Goal: Task Accomplishment & Management: Manage account settings

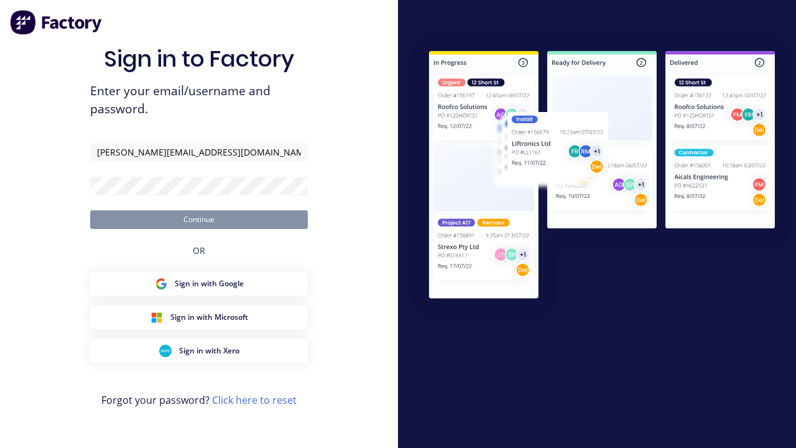
type input "[PERSON_NAME][EMAIL_ADDRESS][DOMAIN_NAME]"
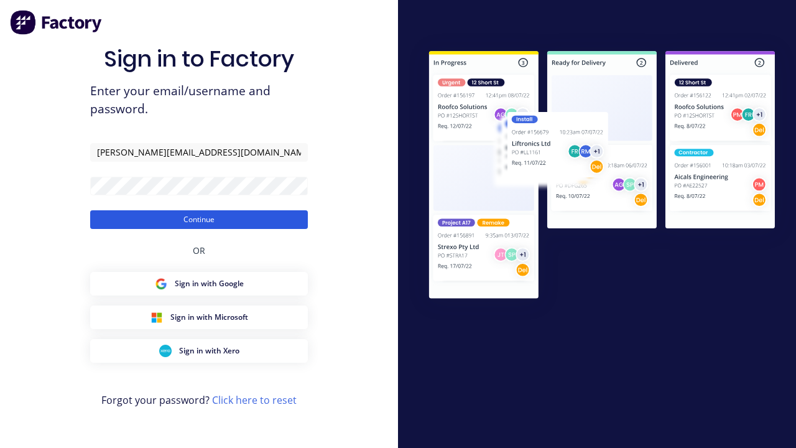
click at [199, 219] on button "Continue" at bounding box center [199, 219] width 218 height 19
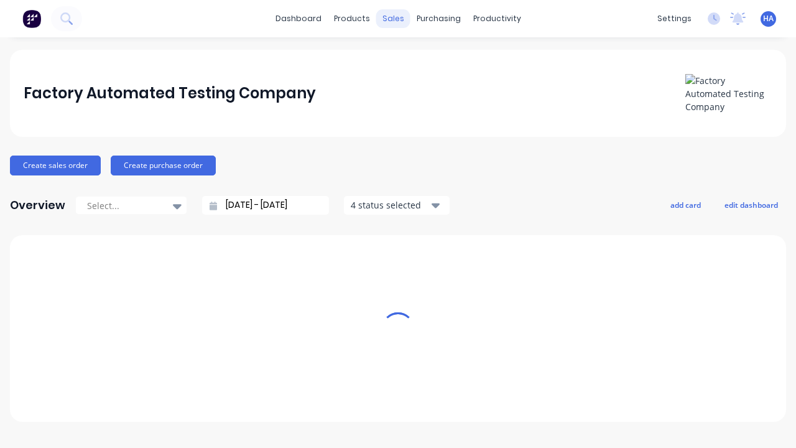
click at [393, 19] on div "sales" at bounding box center [393, 18] width 34 height 19
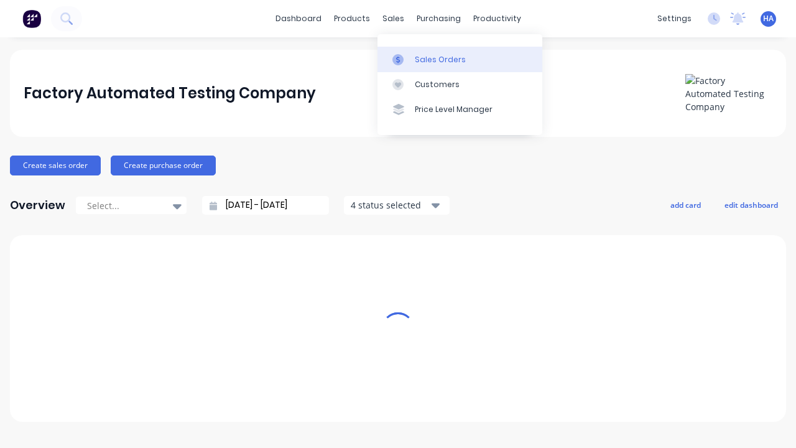
click at [459, 59] on link "Sales Orders" at bounding box center [459, 59] width 165 height 25
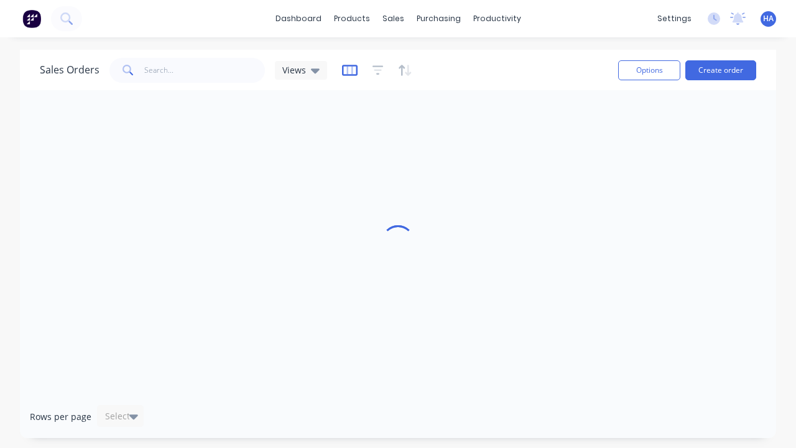
click at [348, 70] on icon "button" at bounding box center [350, 70] width 16 height 12
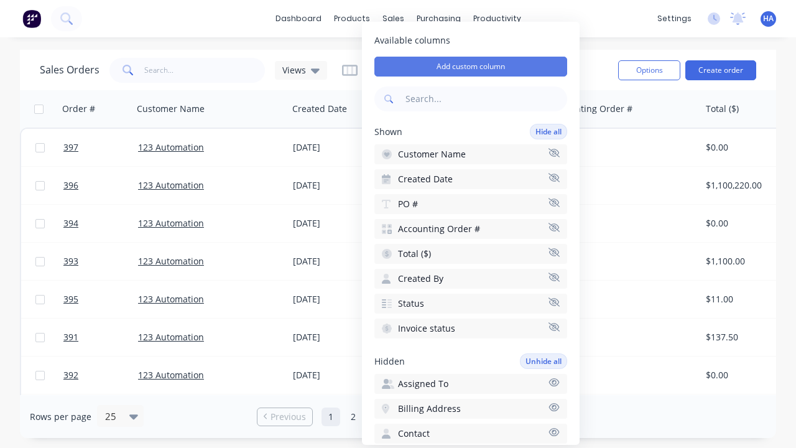
click at [471, 67] on button "Add custom column" at bounding box center [470, 67] width 193 height 20
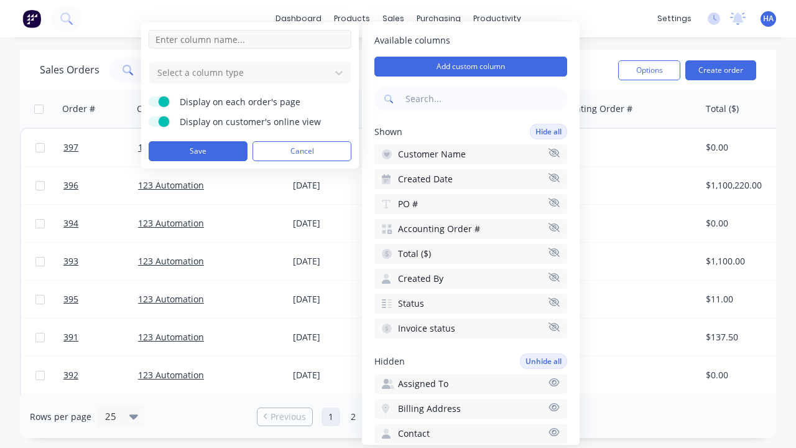
click at [250, 39] on input at bounding box center [250, 39] width 203 height 19
type input "New Custom Text Column"
click at [240, 72] on div at bounding box center [240, 73] width 168 height 16
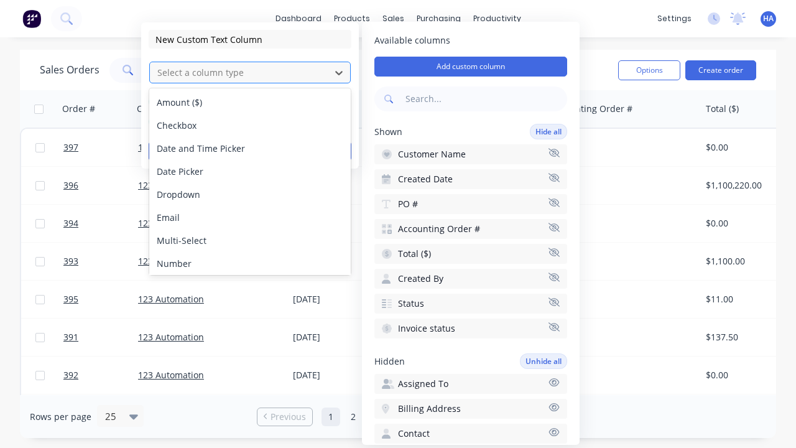
scroll to position [72, 0]
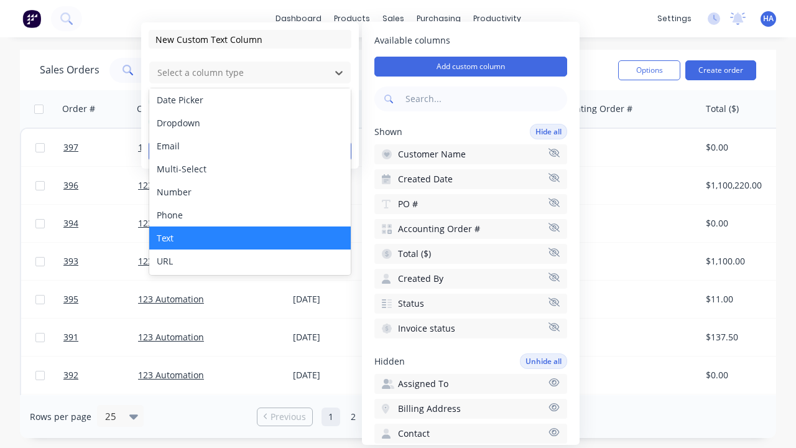
click at [250, 238] on div "Text" at bounding box center [249, 237] width 201 height 23
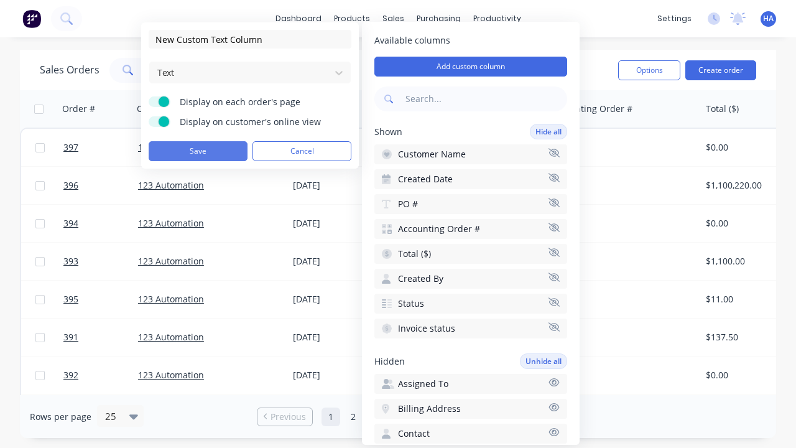
click at [198, 151] on button "Save" at bounding box center [198, 151] width 99 height 20
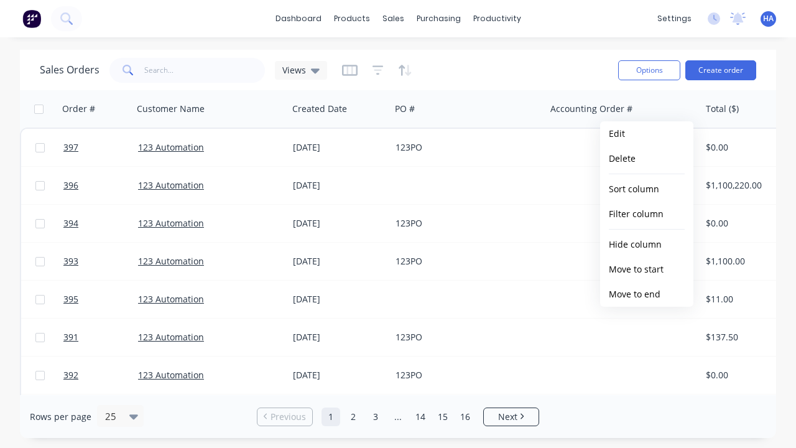
scroll to position [0, 588]
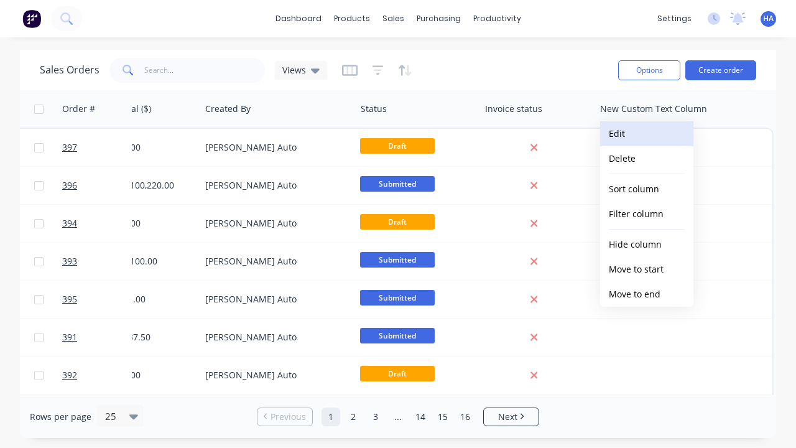
click at [647, 134] on button "Edit" at bounding box center [646, 133] width 93 height 25
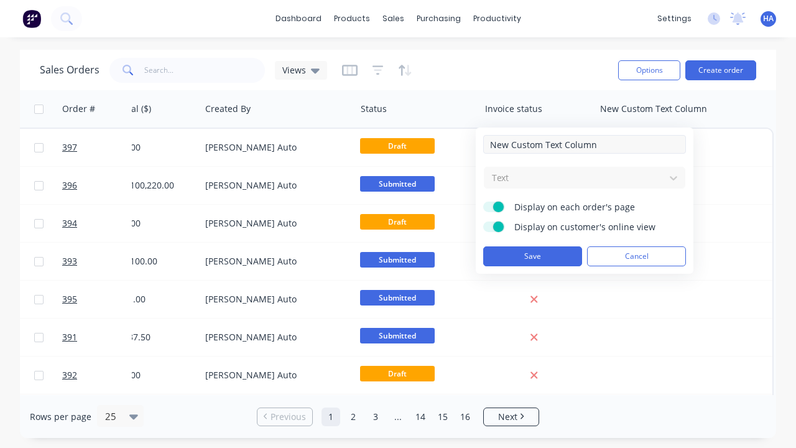
click at [584, 144] on input "New Custom Text Column" at bounding box center [584, 144] width 203 height 19
type input "New Custom Text Column - Updated"
click at [532, 256] on button "Save" at bounding box center [532, 256] width 99 height 20
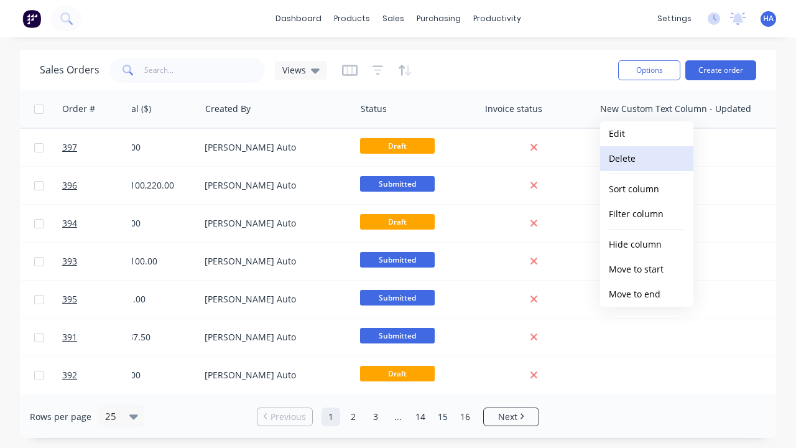
click at [647, 159] on button "Delete" at bounding box center [646, 158] width 93 height 25
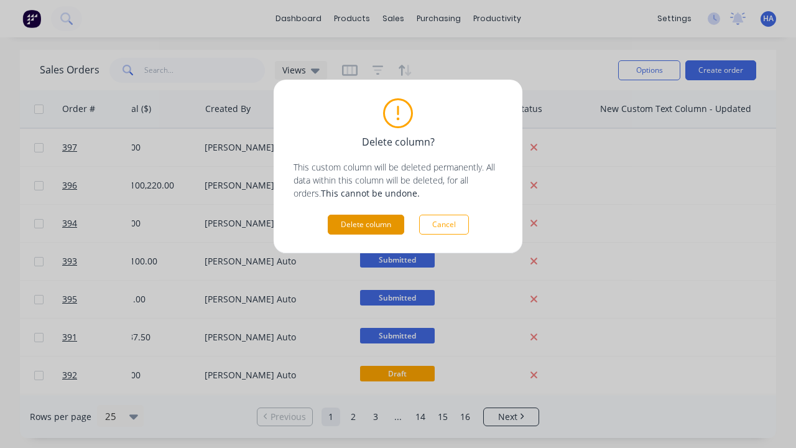
click at [366, 224] on button "Delete column" at bounding box center [366, 225] width 76 height 20
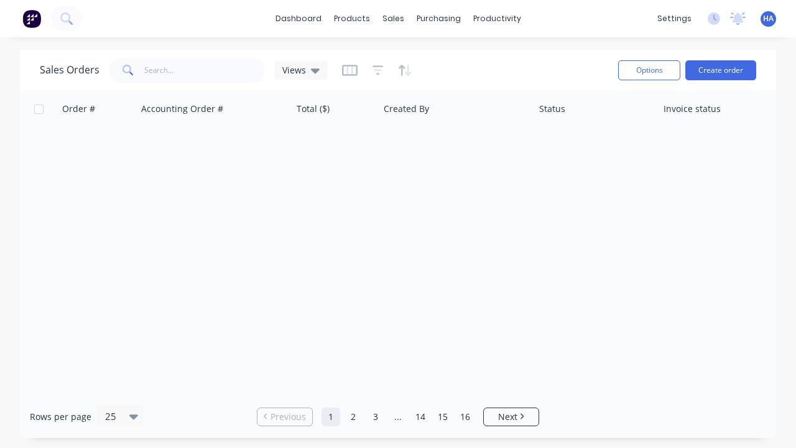
scroll to position [0, 409]
